Goal: Information Seeking & Learning: Learn about a topic

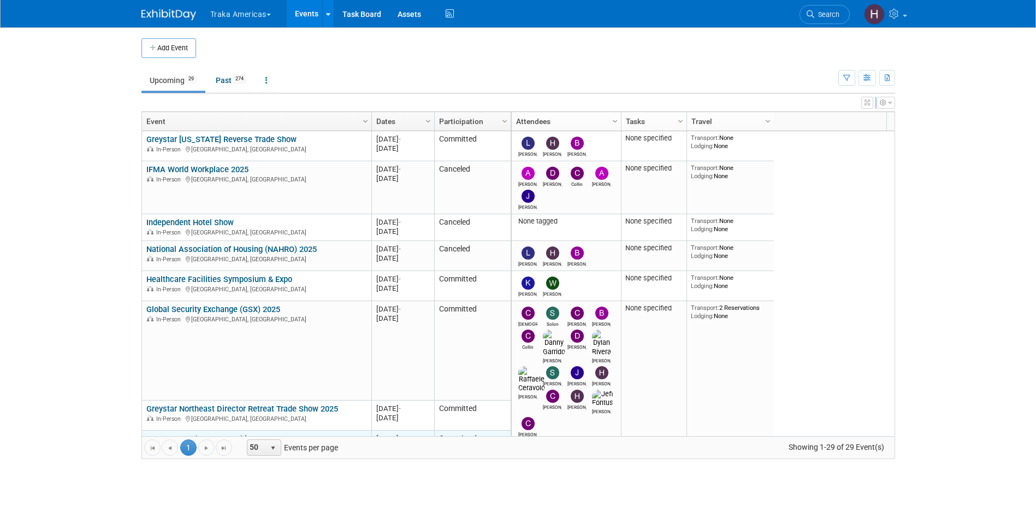
scroll to position [197, 0]
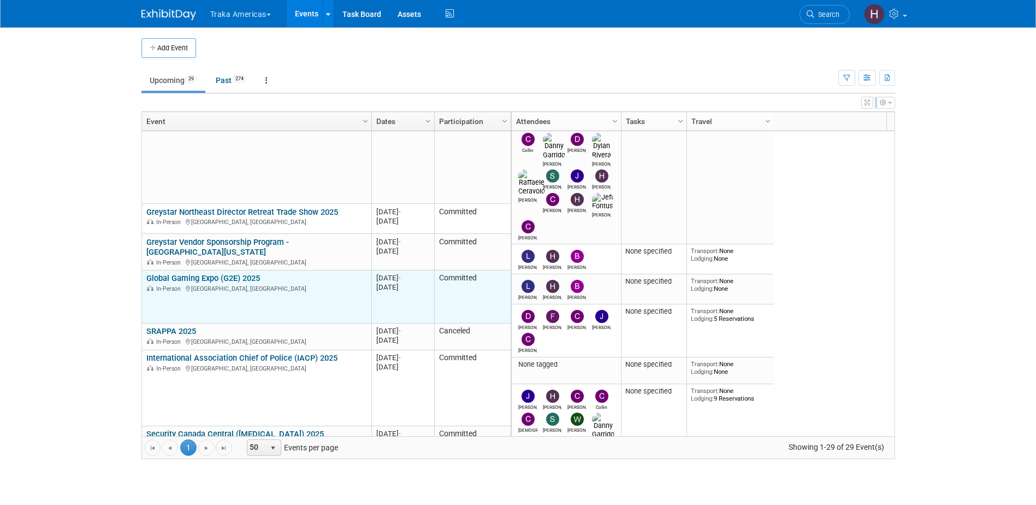
click at [212, 273] on link "Global Gaming Expo (G2E) 2025" at bounding box center [203, 278] width 114 height 10
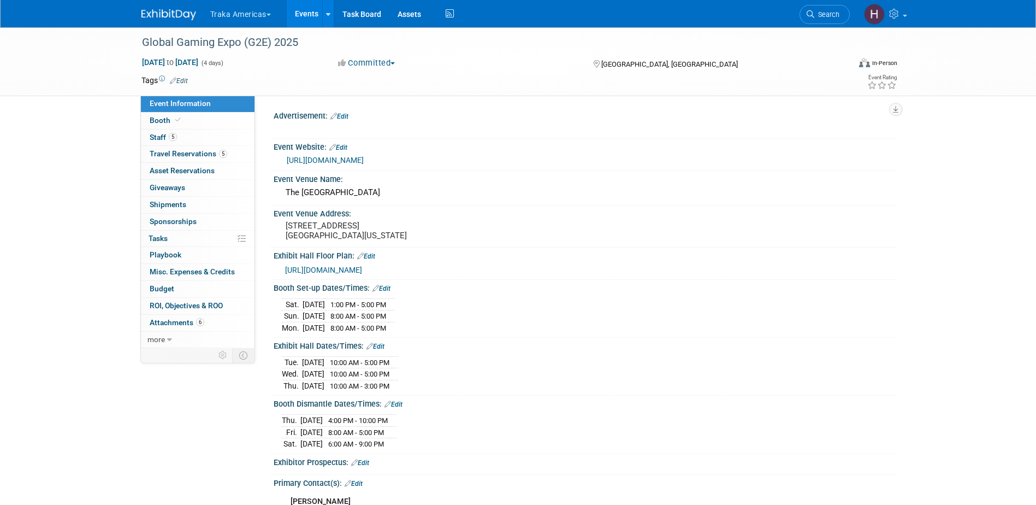
select select "National"
click at [157, 16] on img at bounding box center [168, 14] width 55 height 11
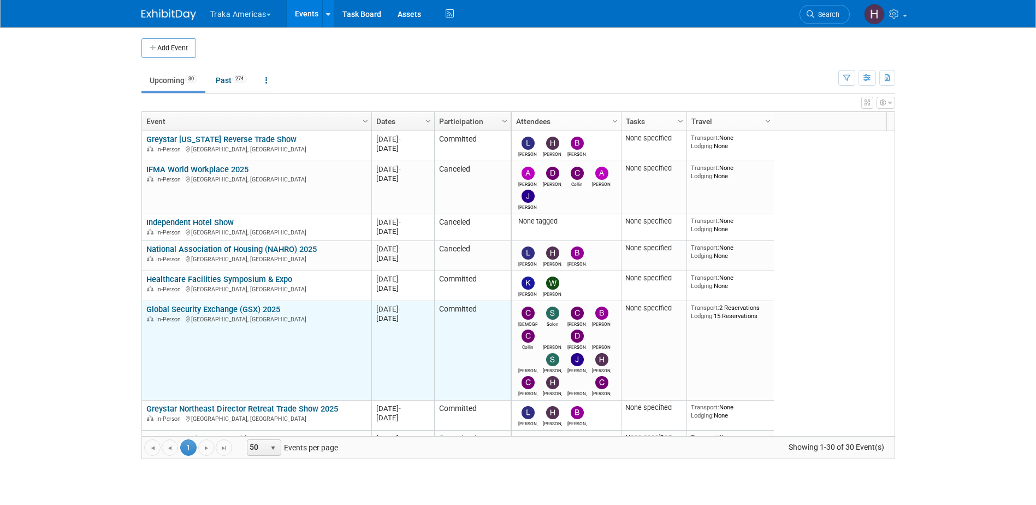
click at [203, 308] on link "Global Security Exchange (GSX) 2025" at bounding box center [213, 309] width 134 height 10
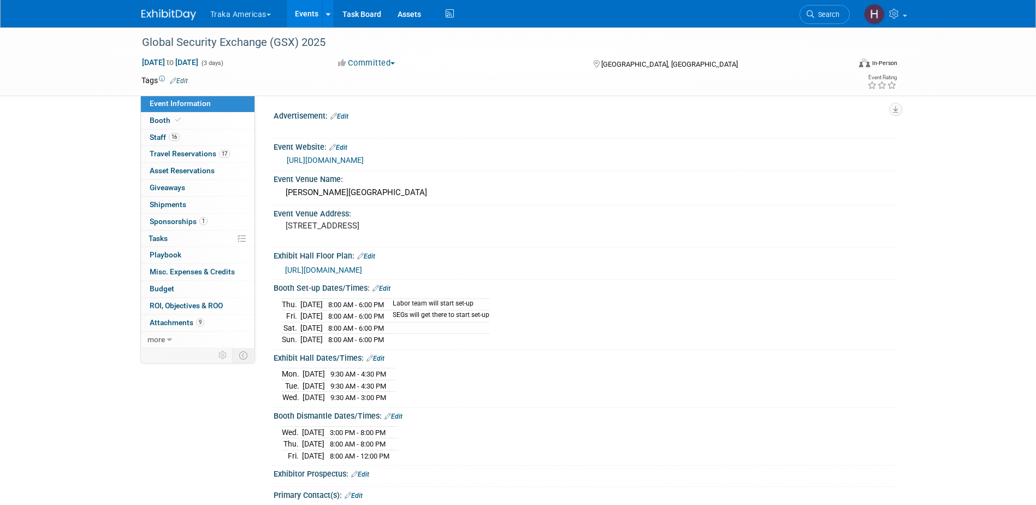
select select "National"
click at [161, 123] on span "Booth" at bounding box center [166, 120] width 33 height 9
